Goal: Check status

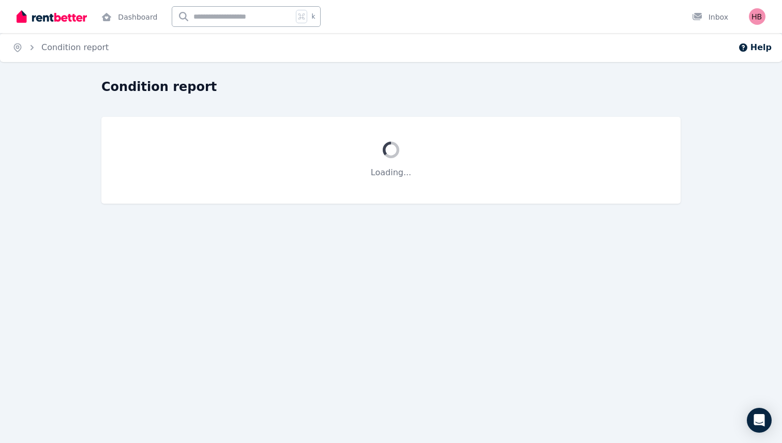
click at [49, 10] on img at bounding box center [52, 17] width 70 height 16
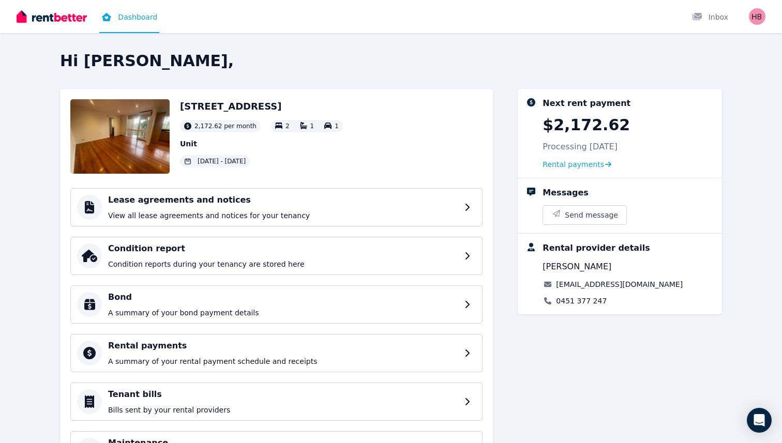
scroll to position [66, 0]
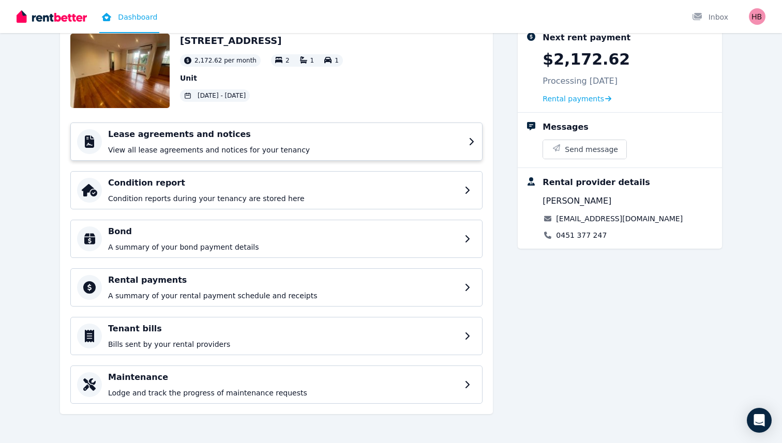
click at [336, 150] on p "View all lease agreements and notices for your tenancy" at bounding box center [285, 150] width 354 height 10
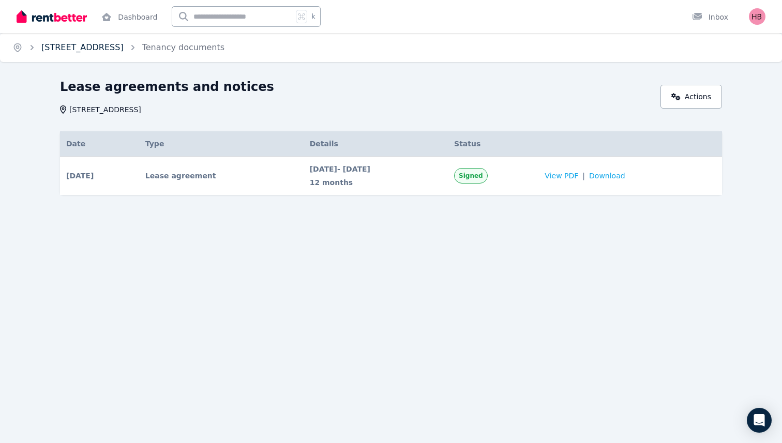
click at [69, 47] on link "[STREET_ADDRESS]" at bounding box center [82, 47] width 82 height 10
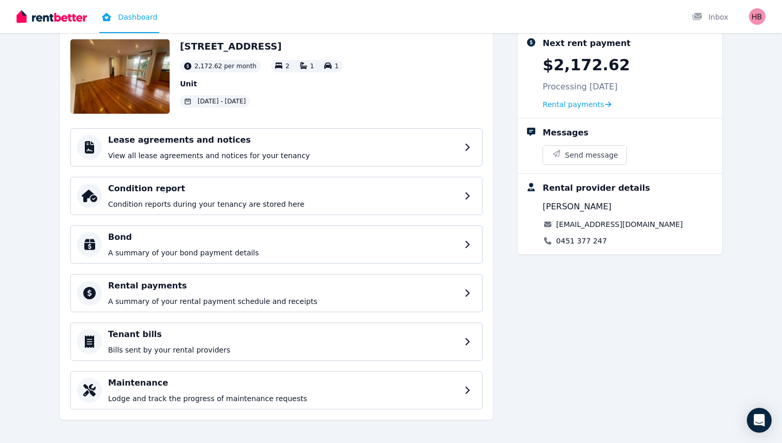
scroll to position [66, 0]
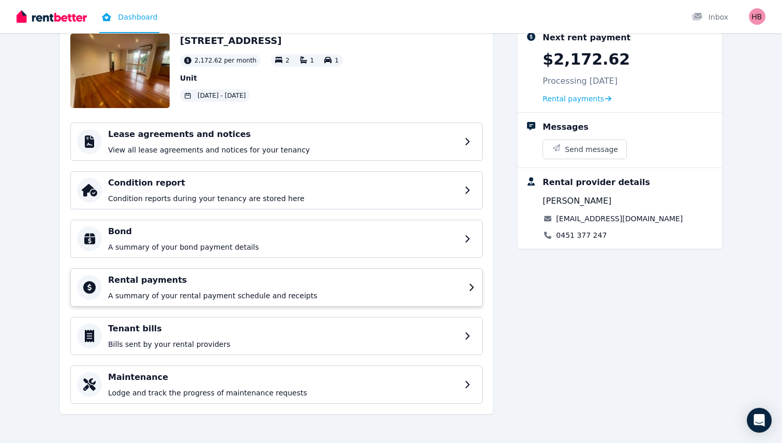
click at [325, 283] on h4 "Rental payments" at bounding box center [285, 280] width 354 height 12
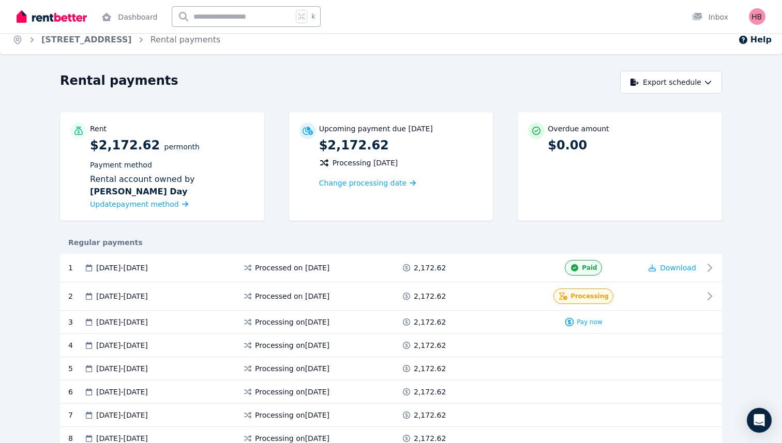
scroll to position [9, 0]
